Goal: Task Accomplishment & Management: Complete application form

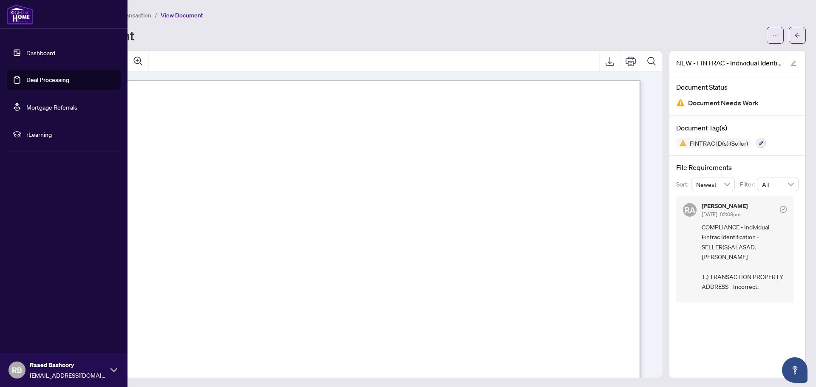
click at [44, 80] on link "Deal Processing" at bounding box center [47, 80] width 43 height 8
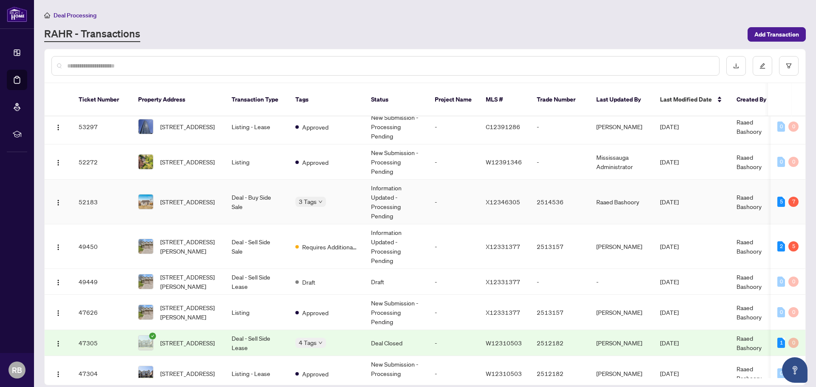
scroll to position [212, 0]
click at [184, 237] on span "[STREET_ADDRESS][PERSON_NAME]" at bounding box center [189, 246] width 58 height 19
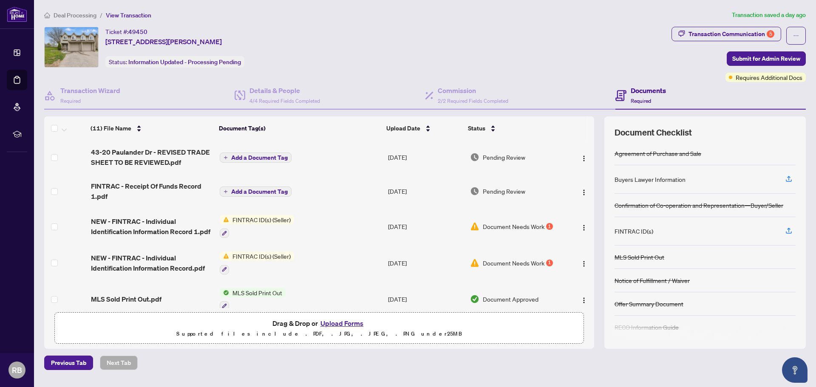
click at [342, 324] on button "Upload Forms" at bounding box center [342, 323] width 48 height 11
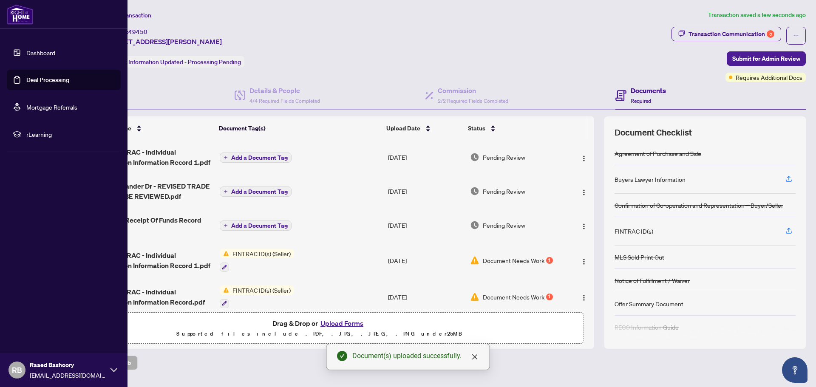
click at [42, 80] on link "Deal Processing" at bounding box center [47, 80] width 43 height 8
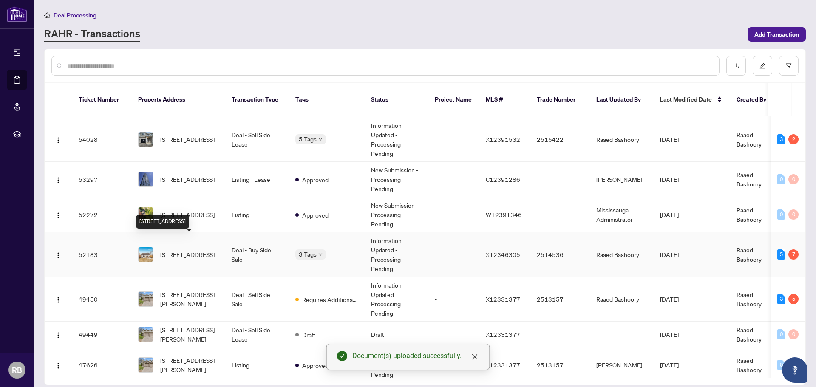
scroll to position [162, 0]
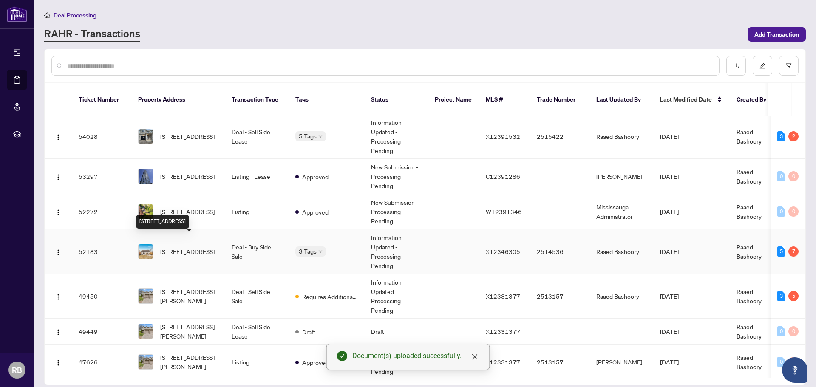
click at [182, 247] on span "[STREET_ADDRESS]" at bounding box center [187, 251] width 54 height 9
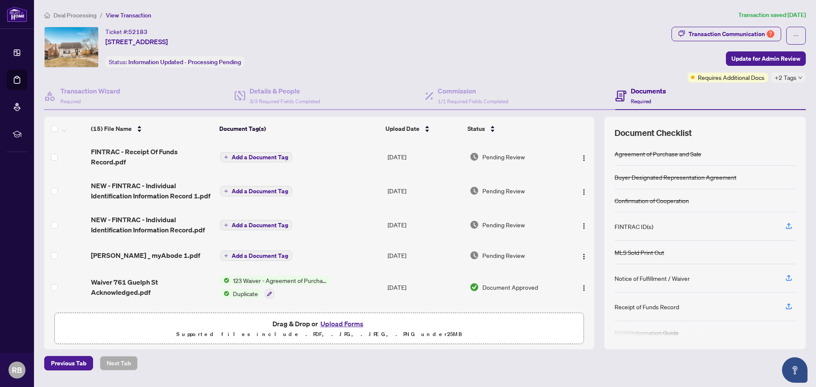
scroll to position [1, 0]
click at [345, 324] on button "Upload Forms" at bounding box center [342, 323] width 48 height 11
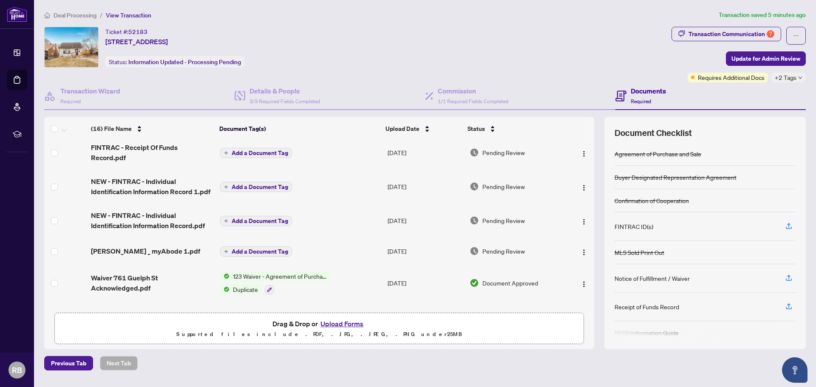
scroll to position [0, 0]
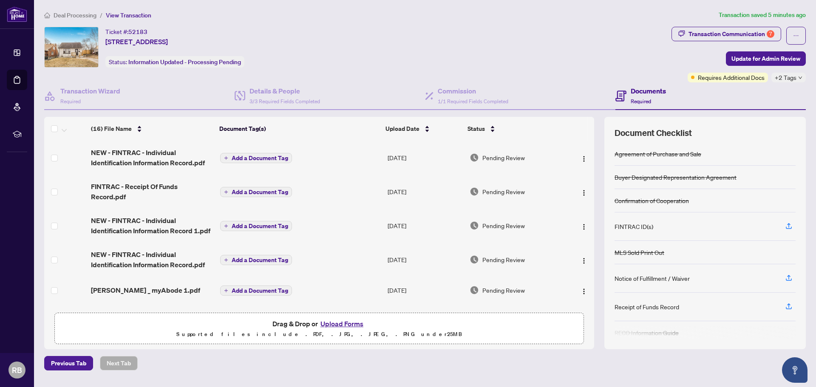
click at [344, 323] on button "Upload Forms" at bounding box center [342, 323] width 48 height 11
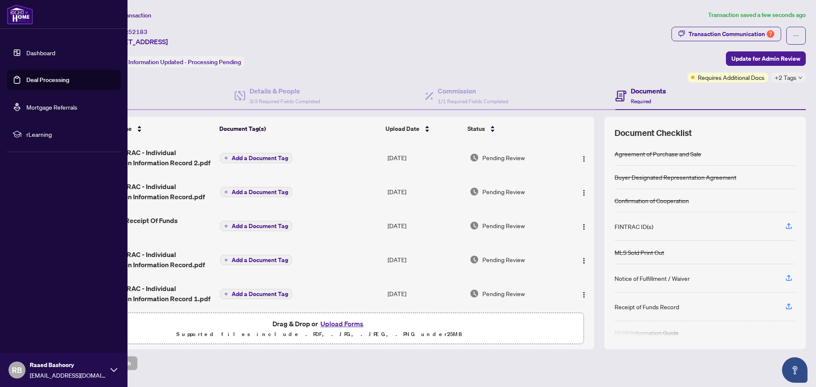
click at [39, 81] on link "Deal Processing" at bounding box center [47, 80] width 43 height 8
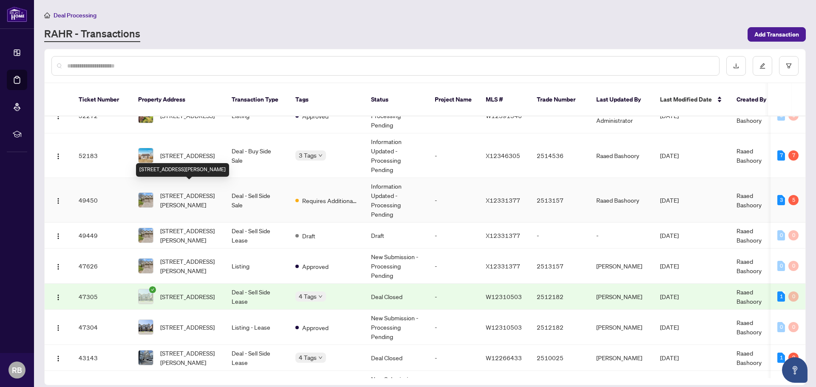
scroll to position [256, 0]
click at [178, 192] on span "[STREET_ADDRESS][PERSON_NAME]" at bounding box center [189, 201] width 58 height 19
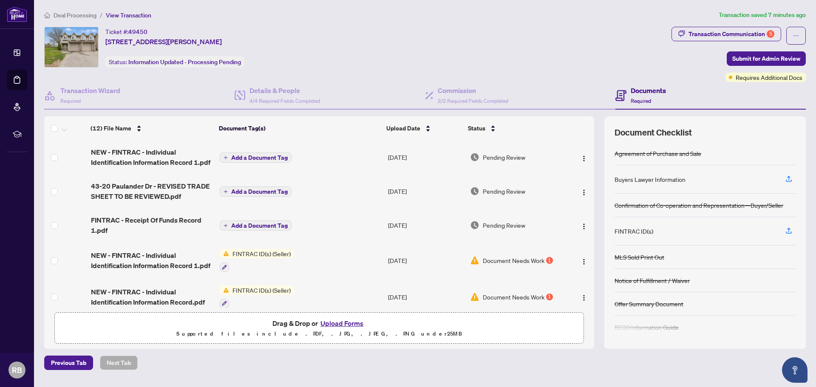
click at [344, 324] on button "Upload Forms" at bounding box center [342, 323] width 48 height 11
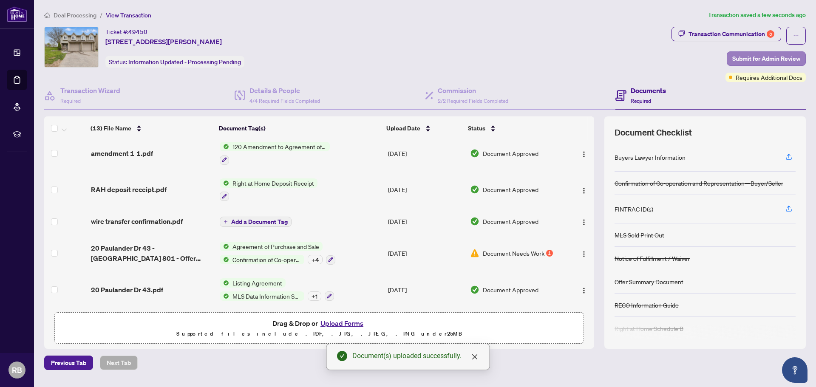
scroll to position [23, 0]
click at [768, 57] on span "Submit for Admin Review" at bounding box center [766, 59] width 68 height 14
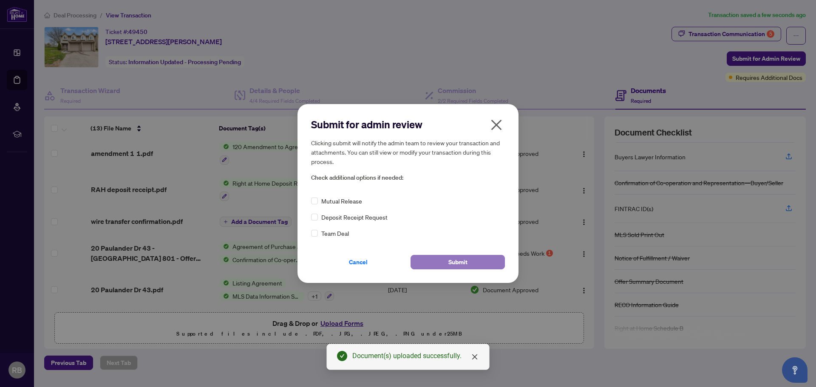
click at [462, 262] on span "Submit" at bounding box center [457, 262] width 19 height 14
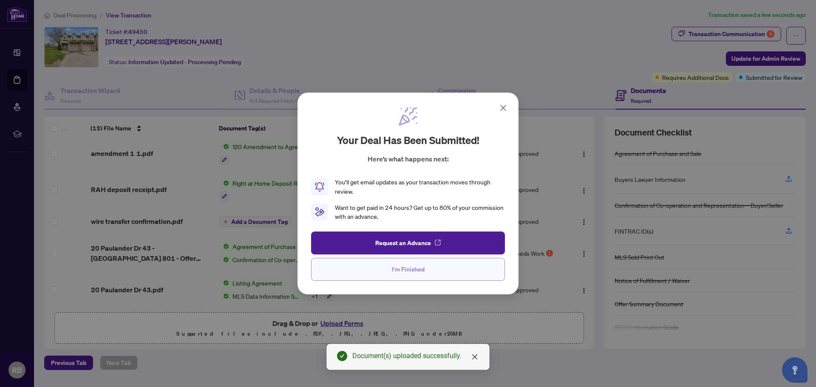
click at [411, 268] on span "I'm Finished" at bounding box center [408, 270] width 33 height 14
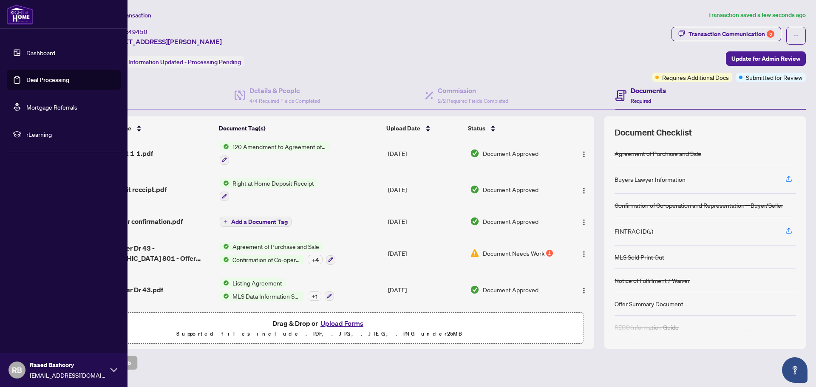
click at [45, 79] on link "Deal Processing" at bounding box center [47, 80] width 43 height 8
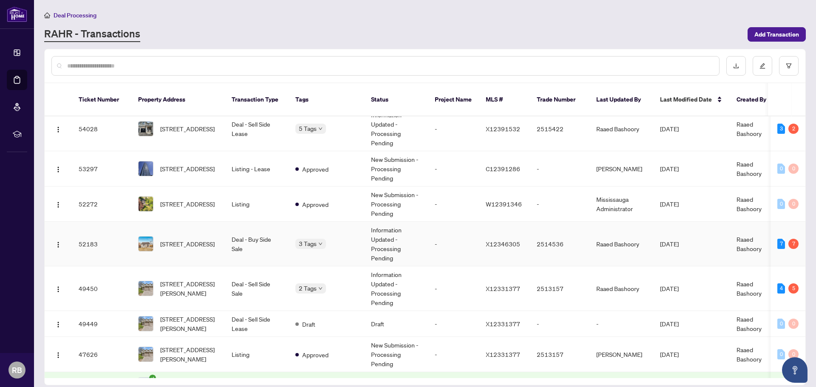
scroll to position [170, 0]
click at [176, 239] on span "[STREET_ADDRESS]" at bounding box center [187, 243] width 54 height 9
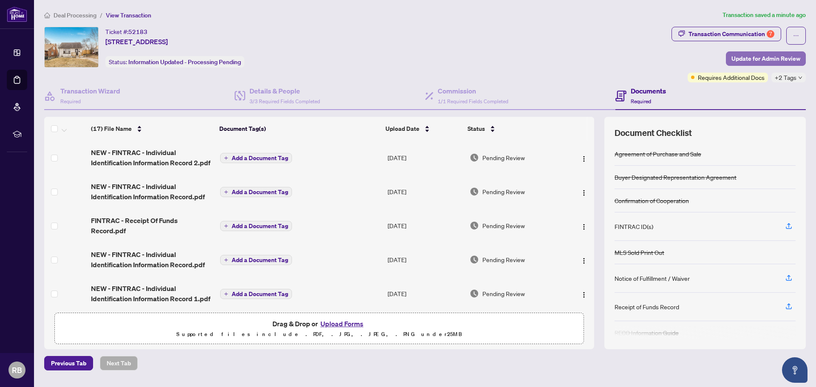
click at [763, 57] on span "Update for Admin Review" at bounding box center [765, 59] width 69 height 14
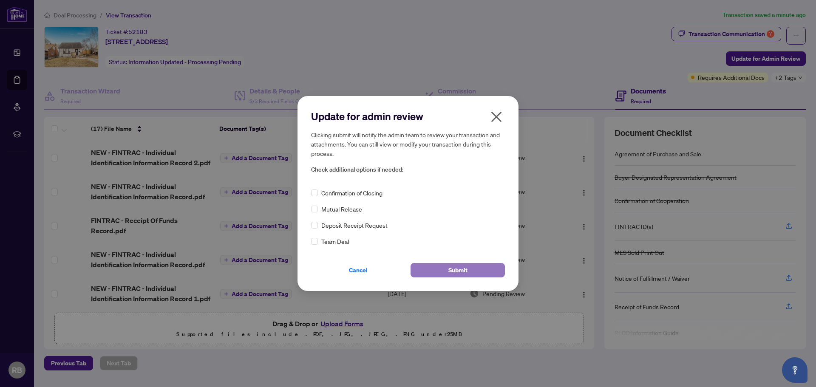
click at [462, 267] on span "Submit" at bounding box center [457, 270] width 19 height 14
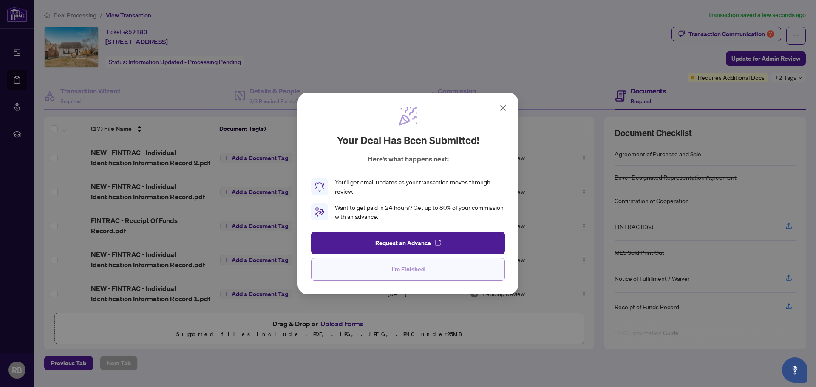
click at [410, 269] on span "I'm Finished" at bounding box center [408, 270] width 33 height 14
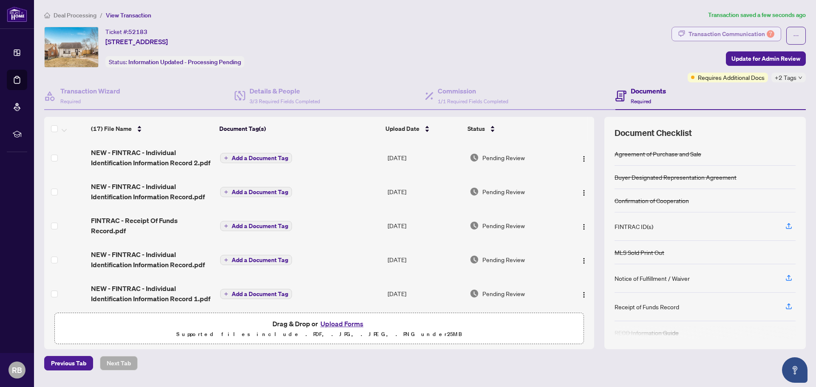
click at [737, 34] on div "Transaction Communication 7" at bounding box center [731, 34] width 86 height 14
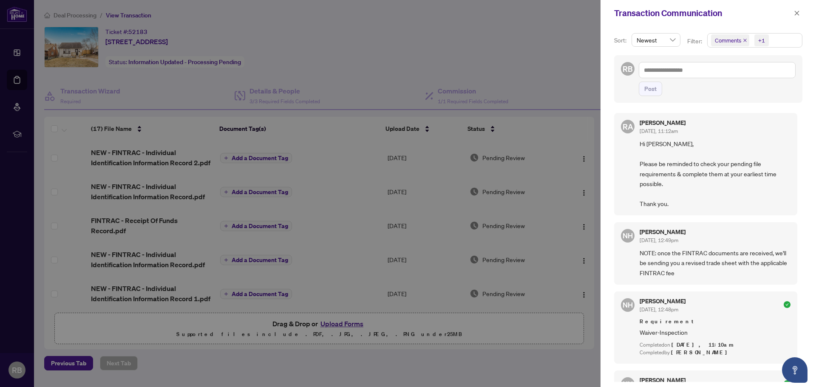
click at [544, 46] on div at bounding box center [408, 193] width 816 height 387
click at [793, 12] on button "button" at bounding box center [796, 13] width 11 height 10
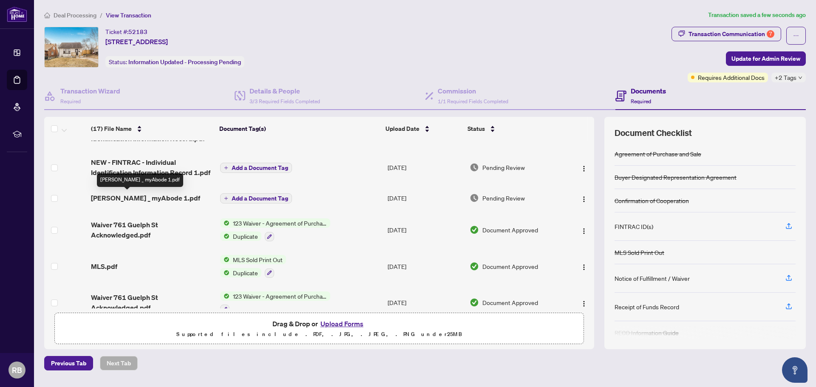
scroll to position [127, 0]
click at [126, 197] on span "[PERSON_NAME] _ myAbode 1.pdf" at bounding box center [145, 197] width 109 height 10
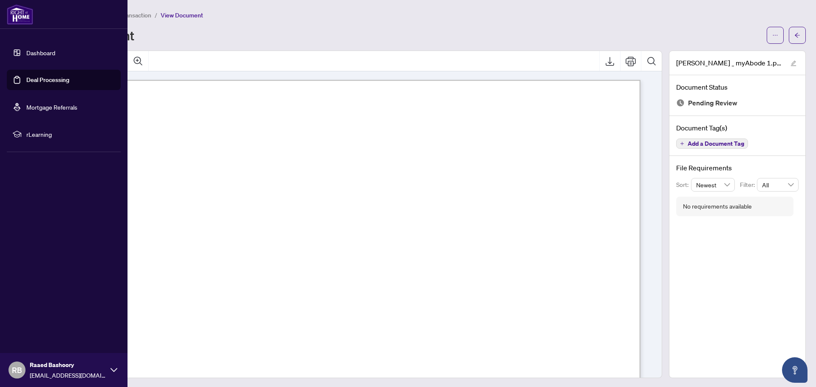
click at [43, 78] on link "Deal Processing" at bounding box center [47, 80] width 43 height 8
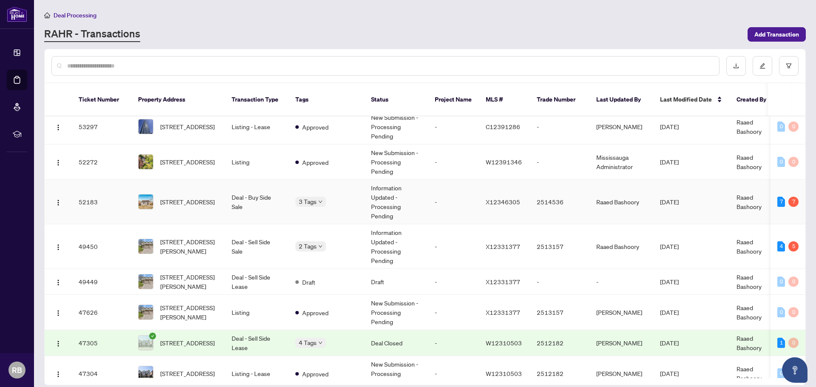
scroll to position [212, 0]
click at [188, 197] on span "[STREET_ADDRESS]" at bounding box center [187, 201] width 54 height 9
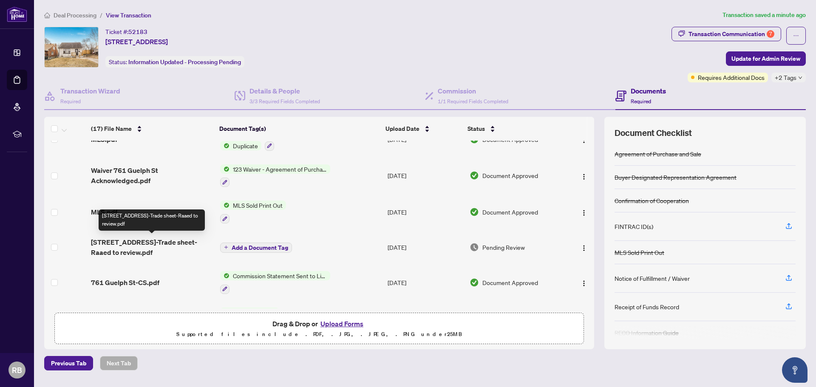
scroll to position [254, 0]
click at [136, 242] on span "[STREET_ADDRESS]-Trade sheet-Raaed to review.pdf" at bounding box center [152, 246] width 122 height 20
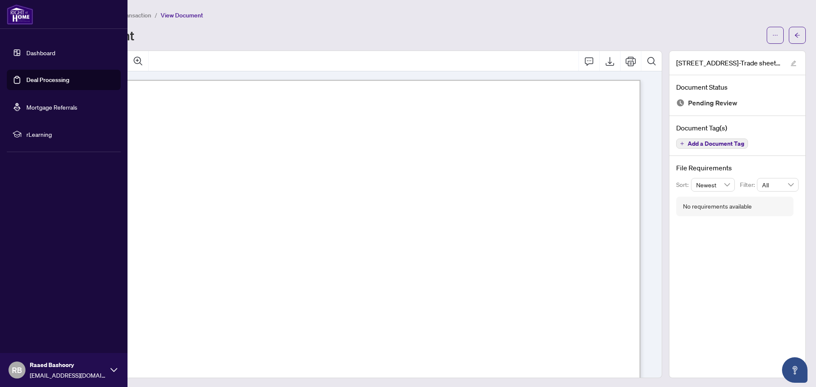
click at [44, 78] on link "Deal Processing" at bounding box center [47, 80] width 43 height 8
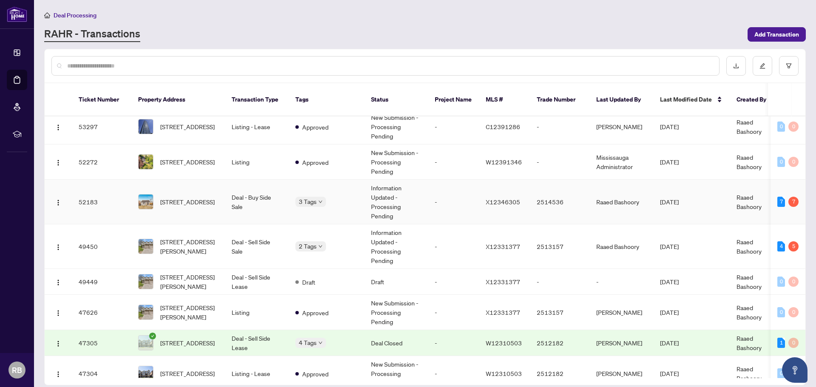
scroll to position [212, 0]
click at [187, 197] on span "[STREET_ADDRESS]" at bounding box center [187, 201] width 54 height 9
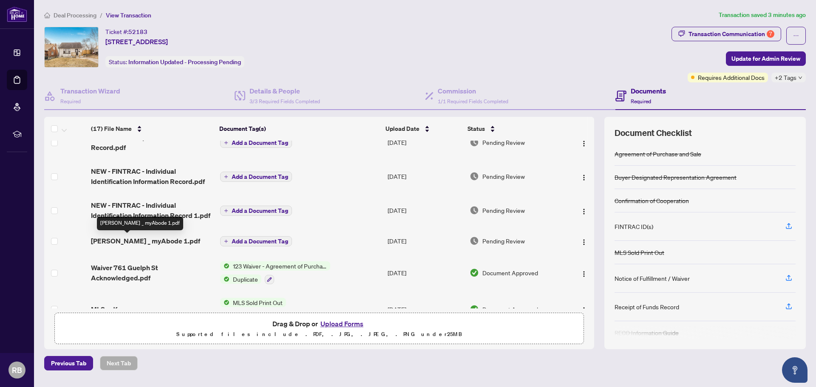
scroll to position [84, 0]
click at [128, 244] on span "[PERSON_NAME] _ myAbode 1.pdf" at bounding box center [145, 240] width 109 height 10
